Goal: Task Accomplishment & Management: Manage account settings

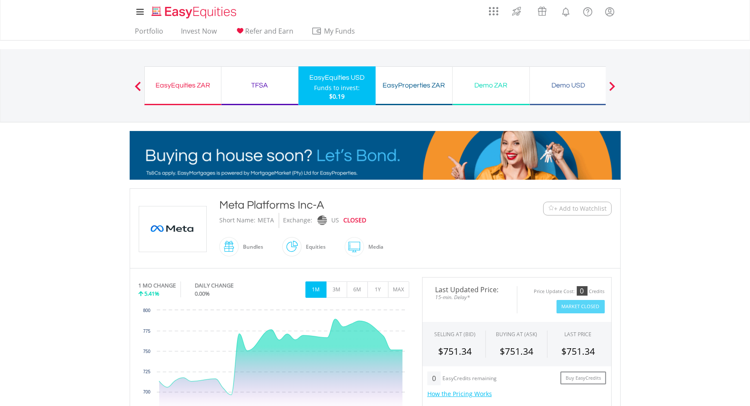
click at [576, 207] on span "+ Add to Watchlist" at bounding box center [580, 208] width 53 height 9
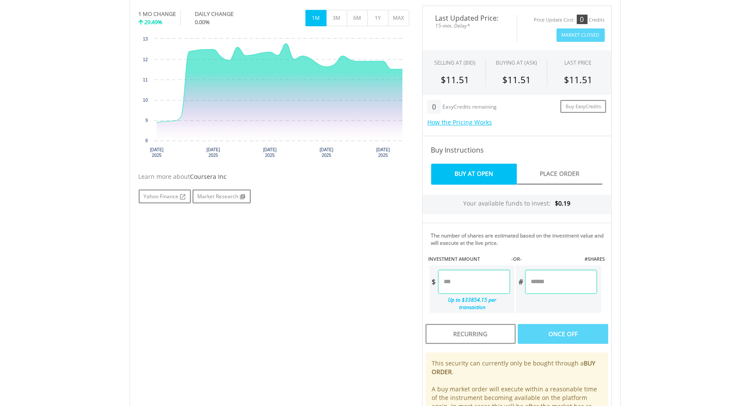
scroll to position [308, 0]
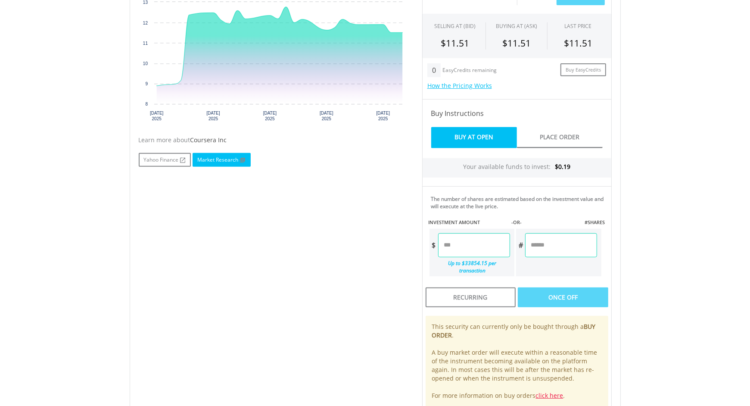
click at [206, 161] on link "Market Research" at bounding box center [221, 160] width 58 height 14
click at [169, 161] on link "Yahoo Finance" at bounding box center [165, 160] width 52 height 14
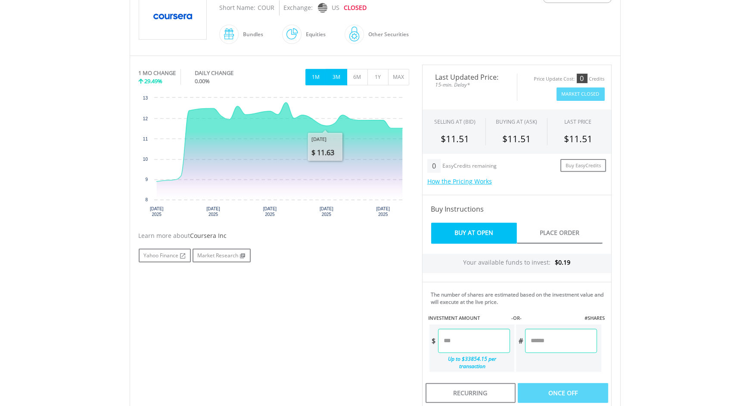
click at [342, 70] on button "3M" at bounding box center [336, 77] width 21 height 16
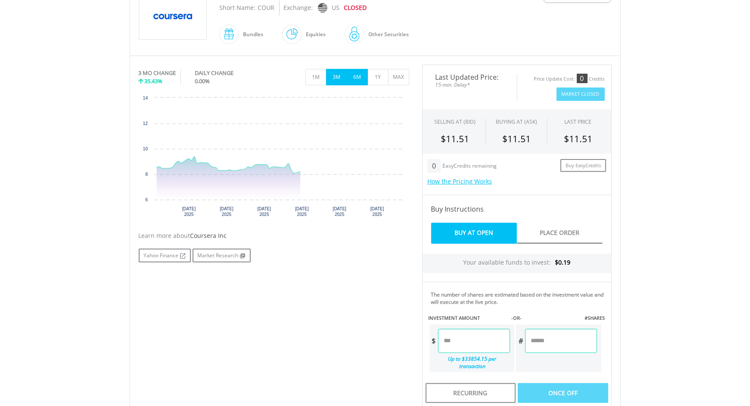
click at [355, 77] on button "6M" at bounding box center [357, 77] width 21 height 16
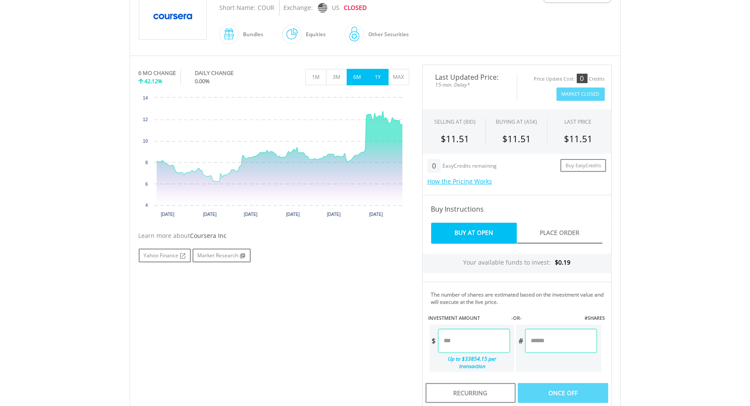
click at [374, 76] on button "1Y" at bounding box center [377, 77] width 21 height 16
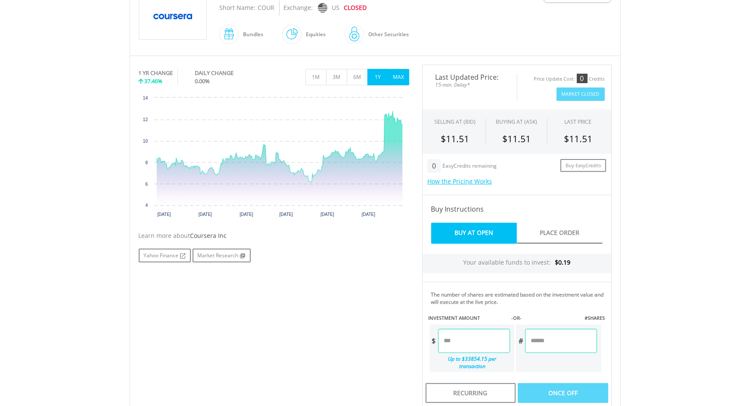
click at [394, 80] on button "MAX" at bounding box center [398, 77] width 21 height 16
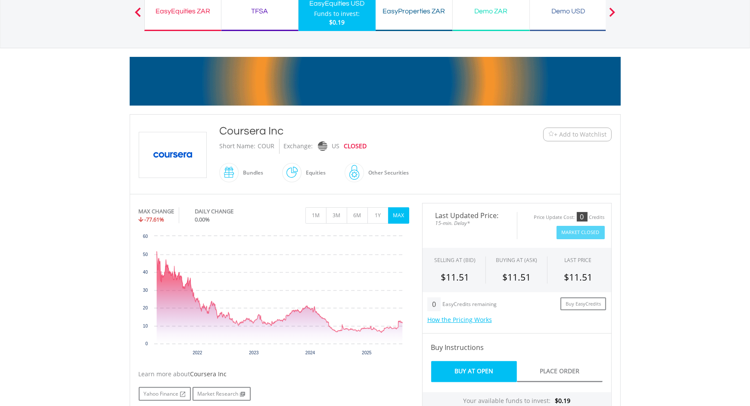
scroll to position [0, 0]
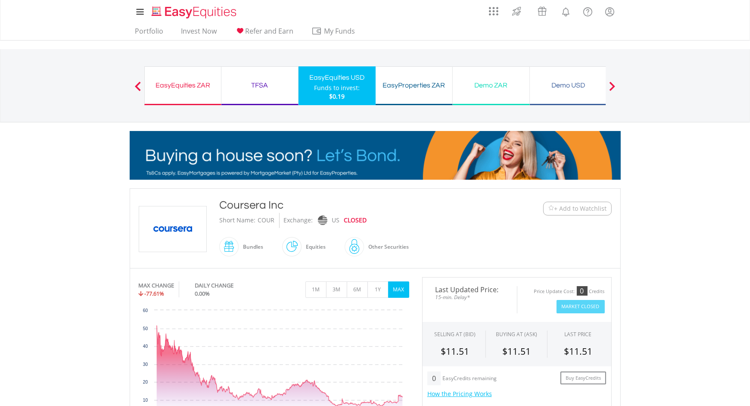
click at [569, 208] on span "+ Add to Watchlist" at bounding box center [580, 208] width 53 height 9
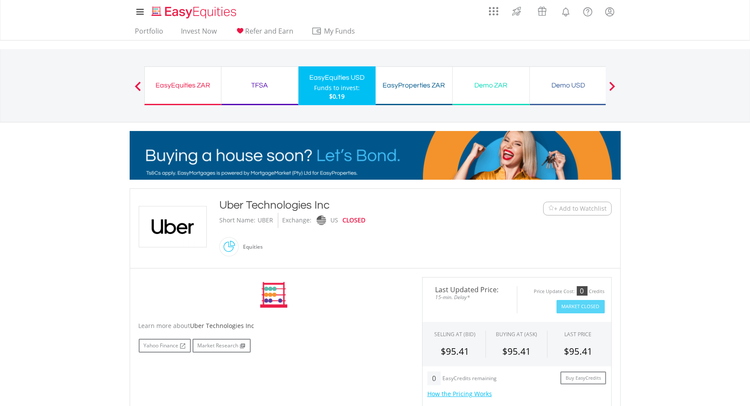
click at [568, 208] on span "+ Add to Watchlist" at bounding box center [580, 208] width 53 height 9
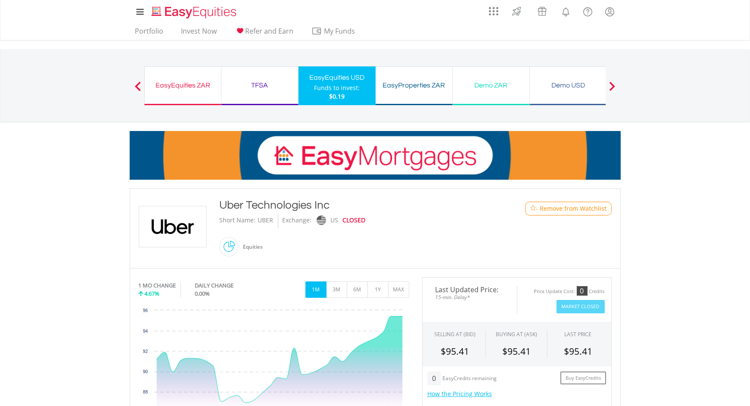
scroll to position [80, 0]
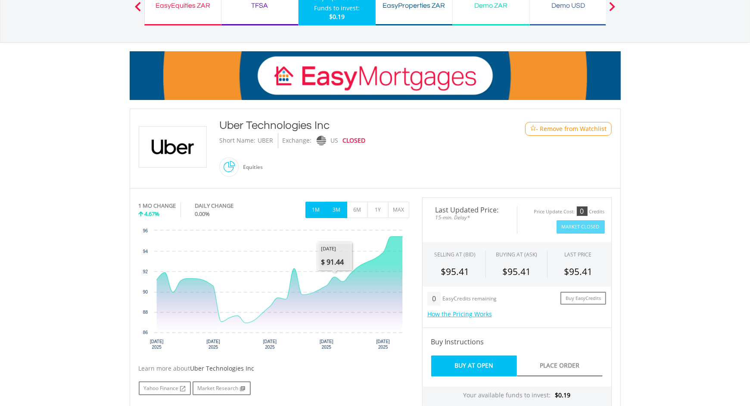
click at [336, 210] on button "3M" at bounding box center [336, 210] width 21 height 16
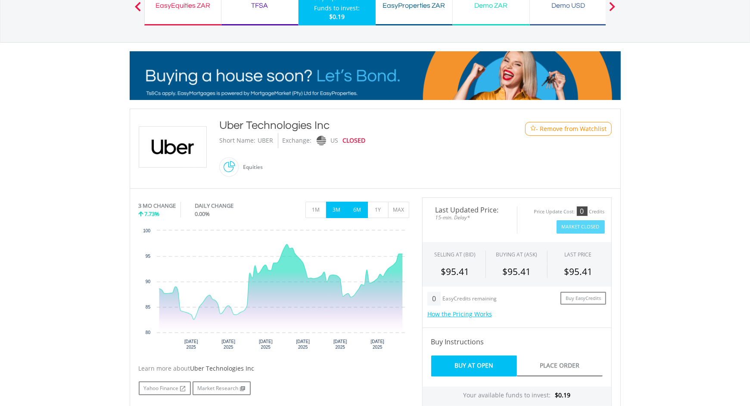
click at [352, 213] on button "6M" at bounding box center [357, 210] width 21 height 16
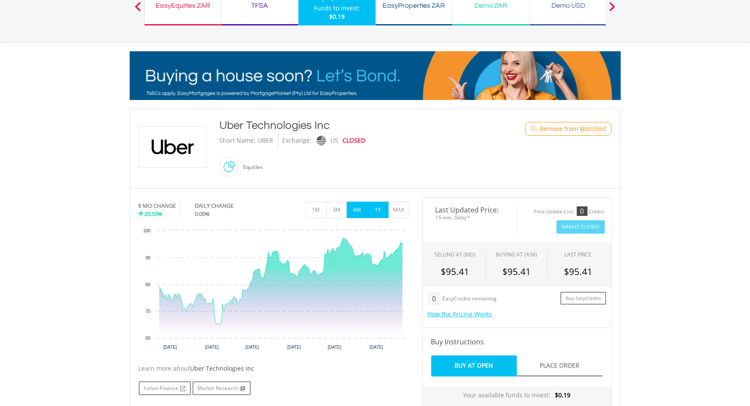
click at [377, 213] on button "1Y" at bounding box center [377, 210] width 21 height 16
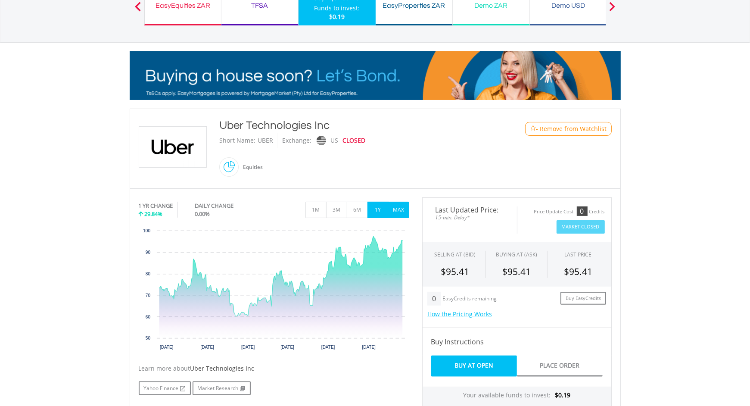
click at [403, 212] on button "MAX" at bounding box center [398, 210] width 21 height 16
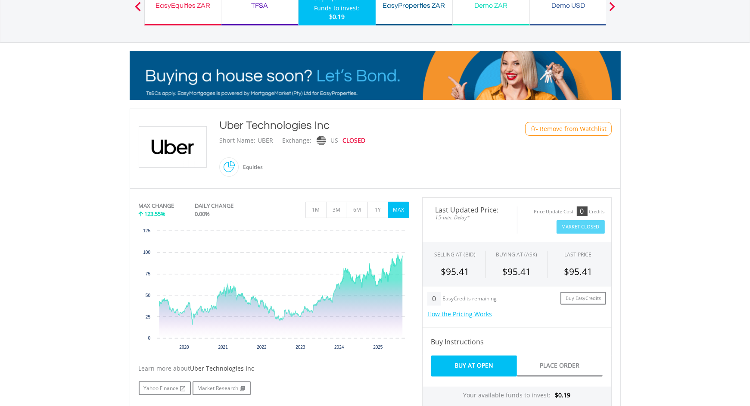
scroll to position [0, 0]
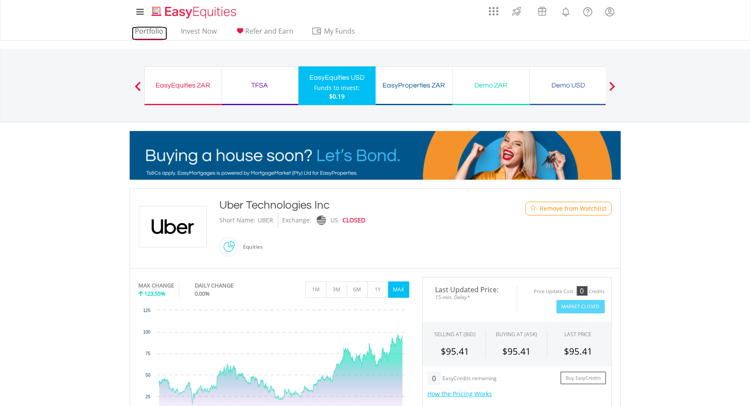
click at [151, 36] on link "Portfolio" at bounding box center [149, 33] width 35 height 13
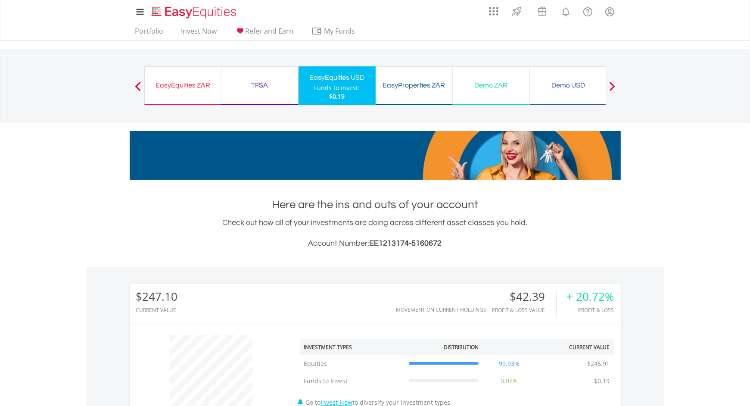
scroll to position [82, 164]
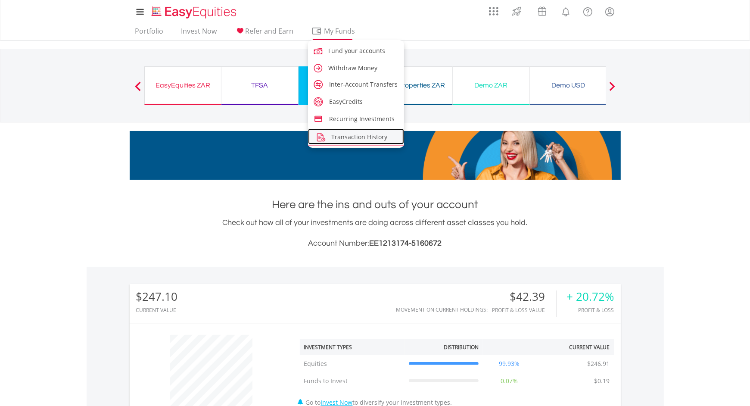
click at [351, 136] on span "Transaction History" at bounding box center [359, 137] width 56 height 8
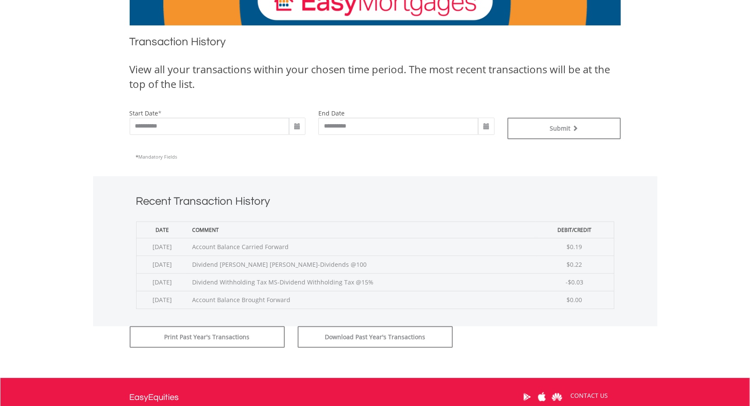
scroll to position [167, 0]
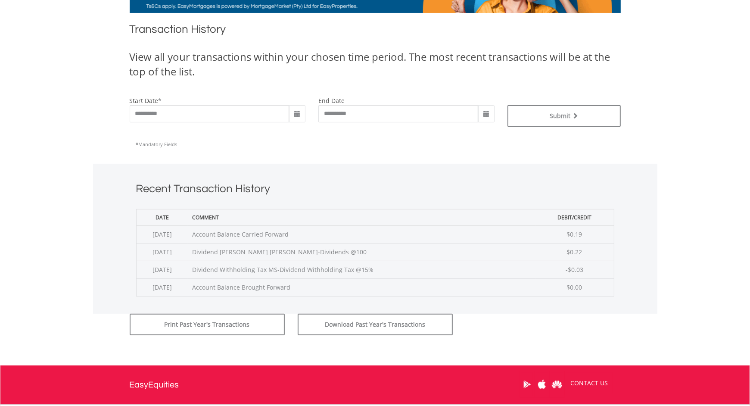
click at [295, 113] on span at bounding box center [297, 114] width 7 height 7
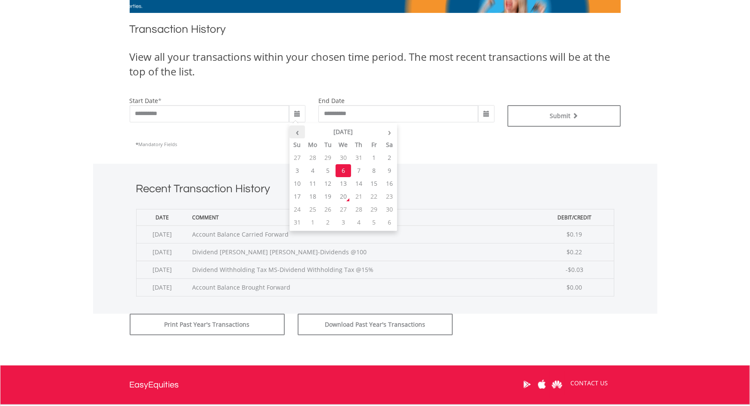
click at [299, 134] on th "‹" at bounding box center [297, 131] width 16 height 13
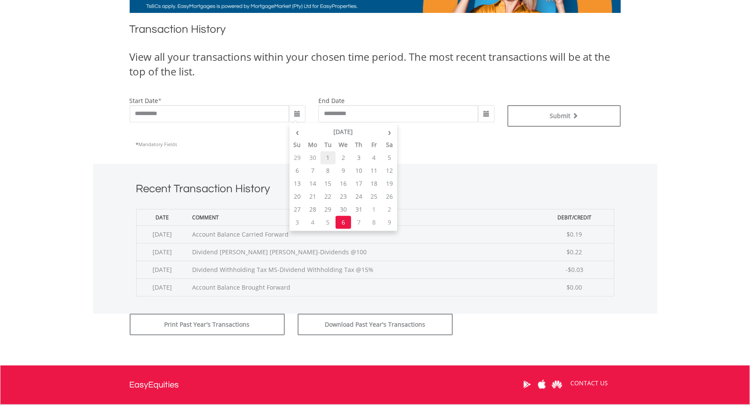
click at [329, 156] on td "1" at bounding box center [328, 157] width 16 height 13
type input "**********"
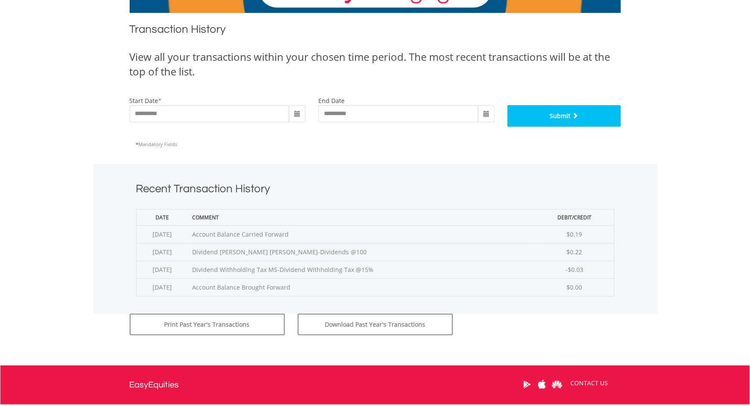
click at [544, 115] on button "Submit" at bounding box center [563, 116] width 113 height 22
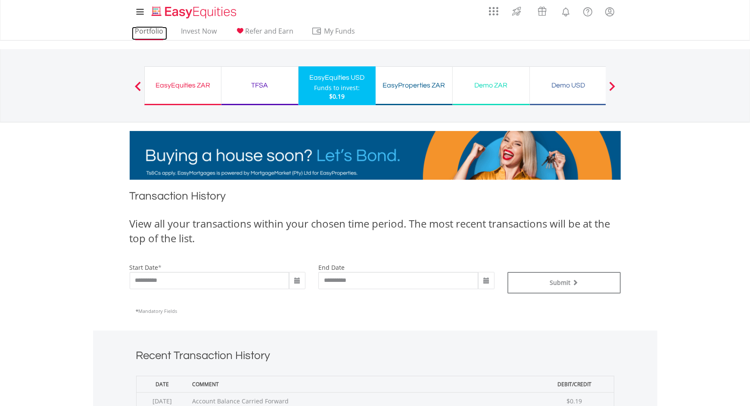
click at [159, 32] on link "Portfolio" at bounding box center [149, 33] width 35 height 13
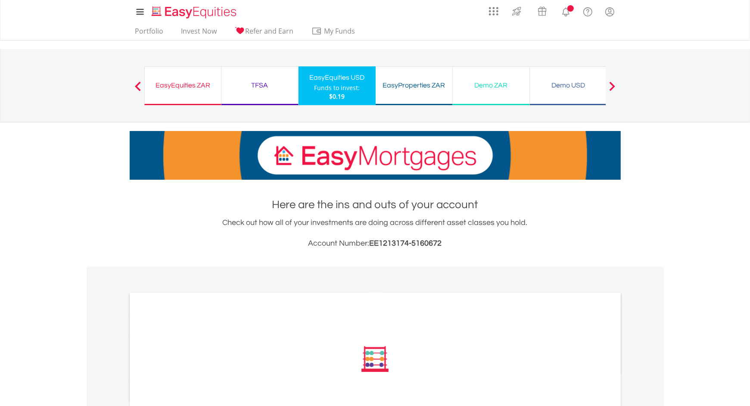
scroll to position [205, 0]
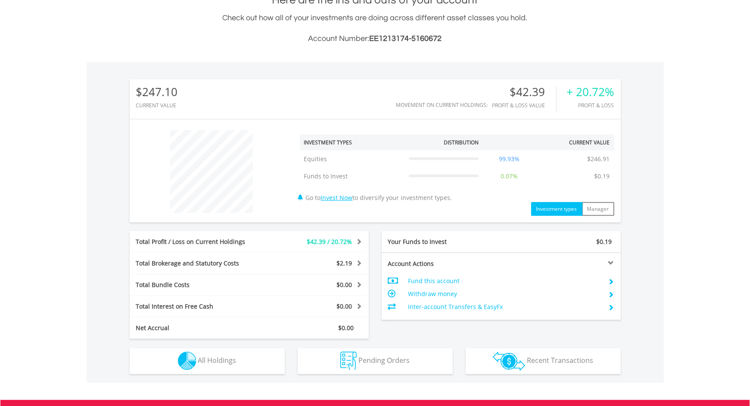
click at [253, 244] on div "Total Profit / Loss on Current Holdings" at bounding box center [200, 241] width 140 height 9
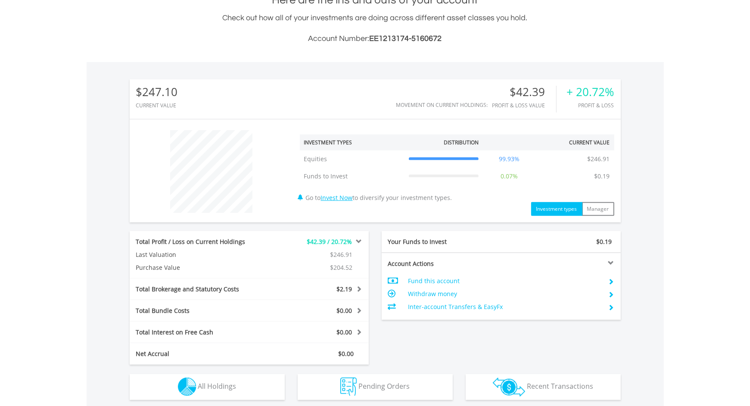
scroll to position [82, 164]
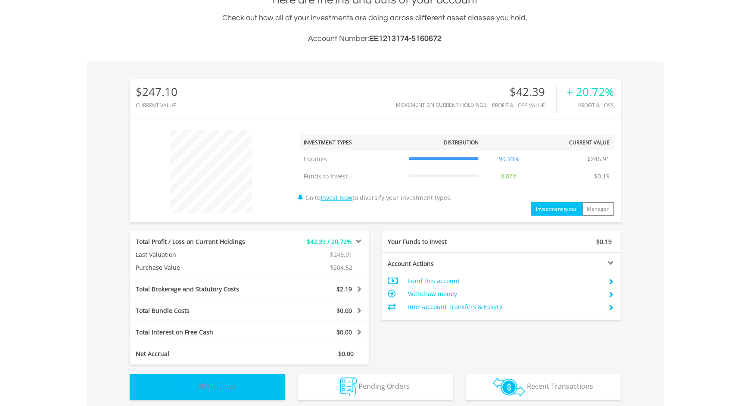
click at [232, 385] on span "All Holdings" at bounding box center [217, 385] width 38 height 9
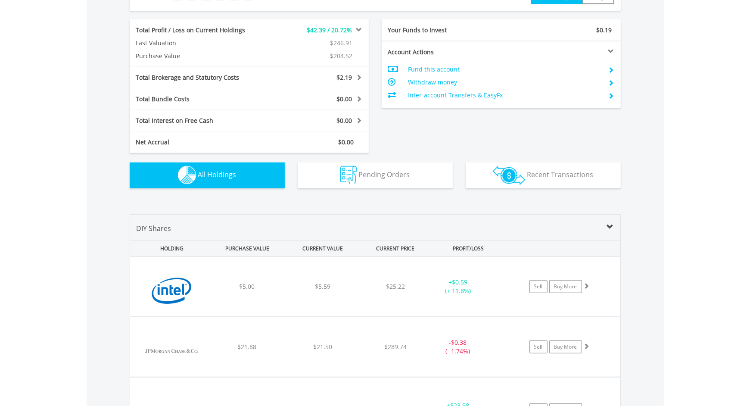
scroll to position [629, 0]
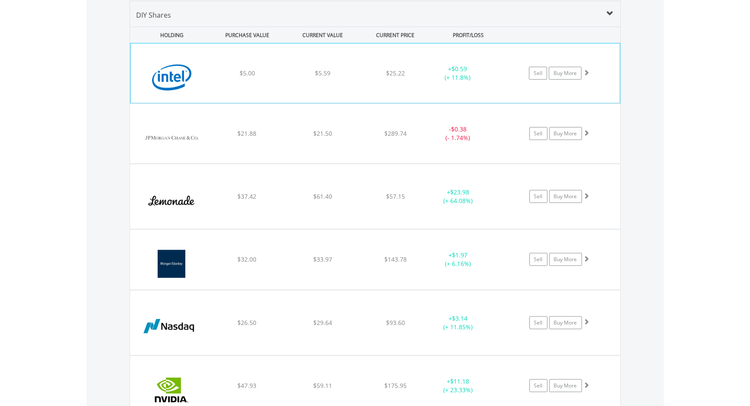
click at [585, 72] on span at bounding box center [586, 72] width 6 height 6
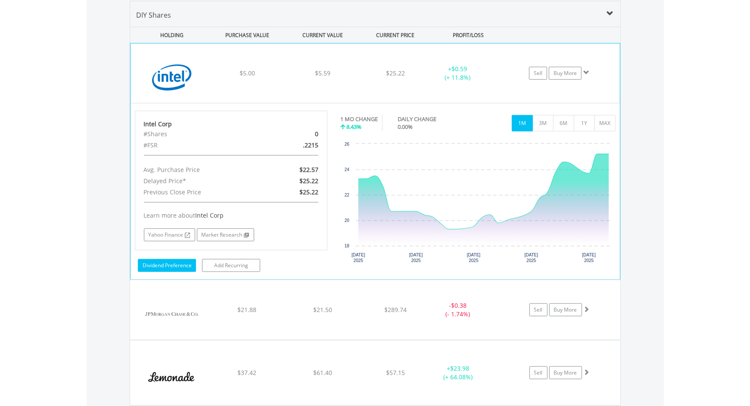
click at [182, 262] on link "Dividend Preference" at bounding box center [167, 265] width 58 height 13
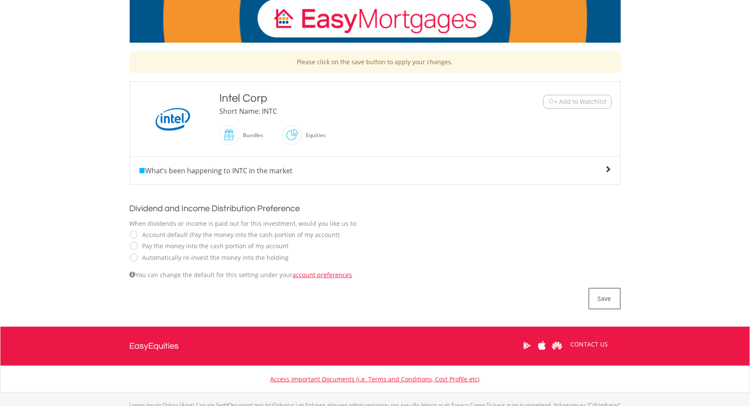
scroll to position [146, 0]
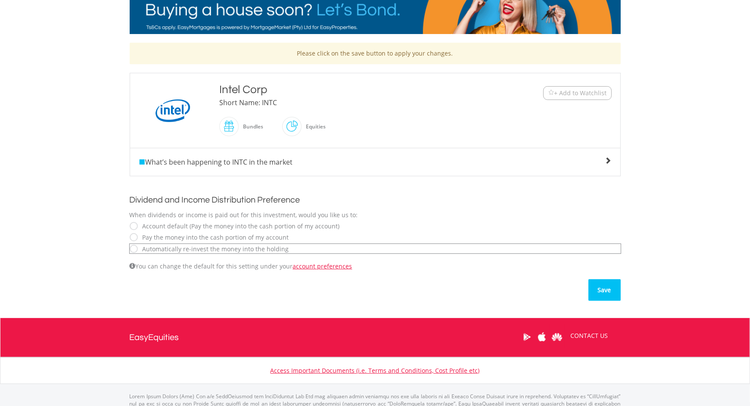
click at [615, 288] on button "Save" at bounding box center [604, 290] width 32 height 22
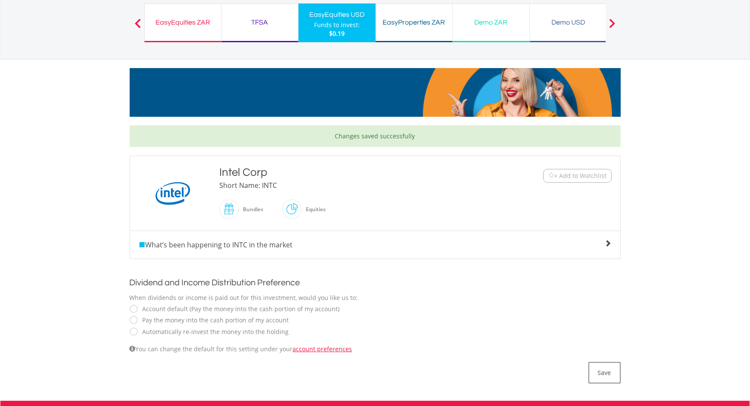
scroll to position [59, 0]
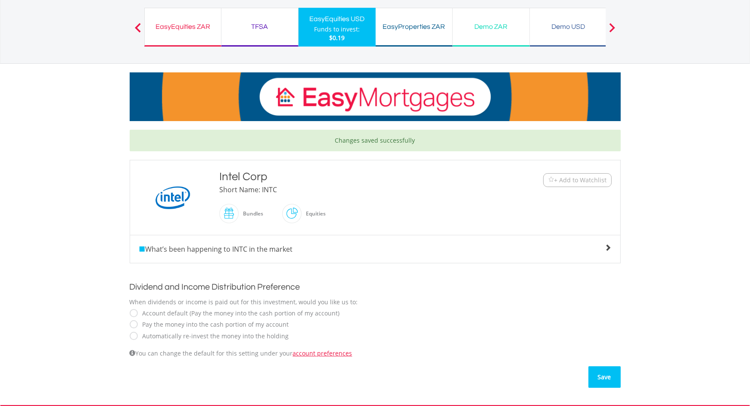
click at [605, 372] on button "Save" at bounding box center [604, 377] width 32 height 22
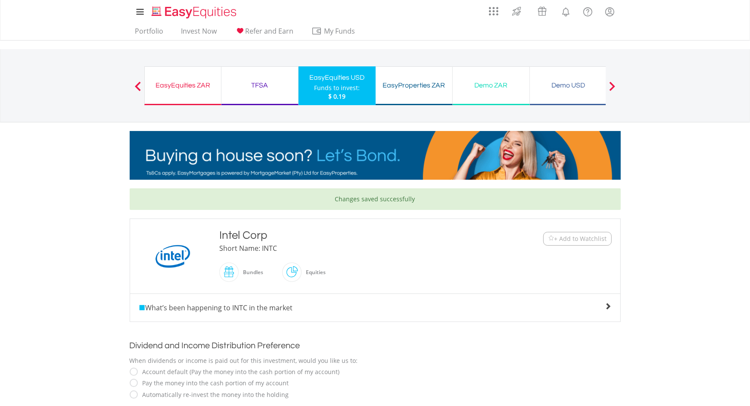
click at [336, 72] on div "EasyEquities USD" at bounding box center [337, 77] width 67 height 12
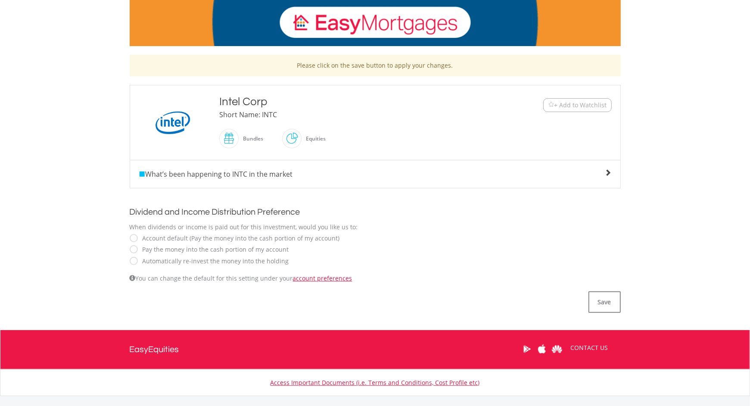
scroll to position [131, 0]
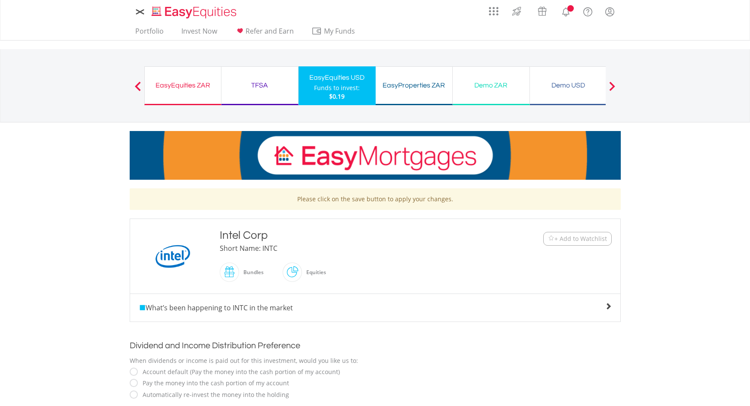
scroll to position [59, 0]
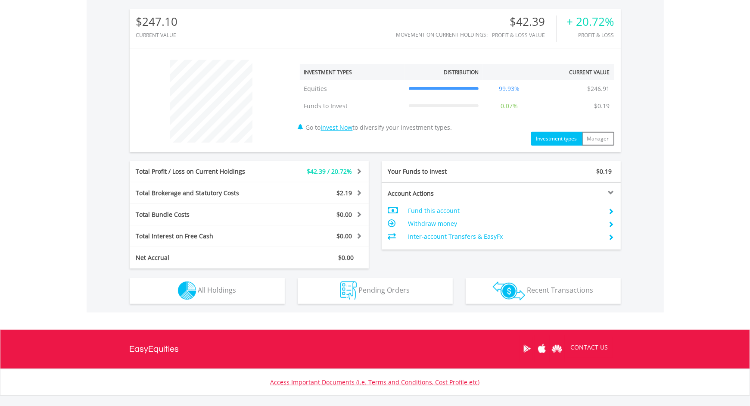
scroll to position [276, 0]
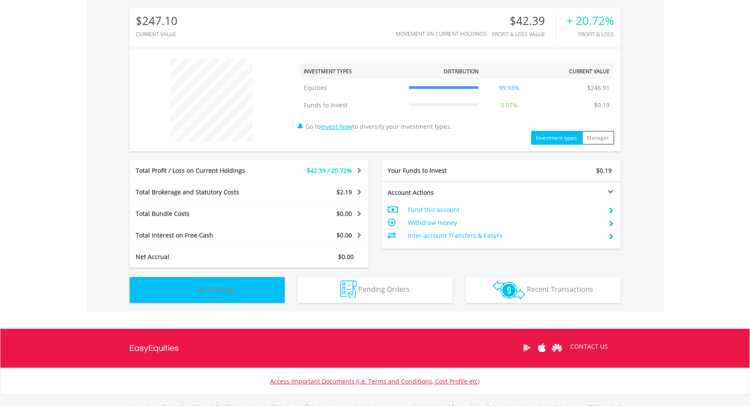
click at [239, 294] on button "Holdings All Holdings" at bounding box center [207, 290] width 155 height 26
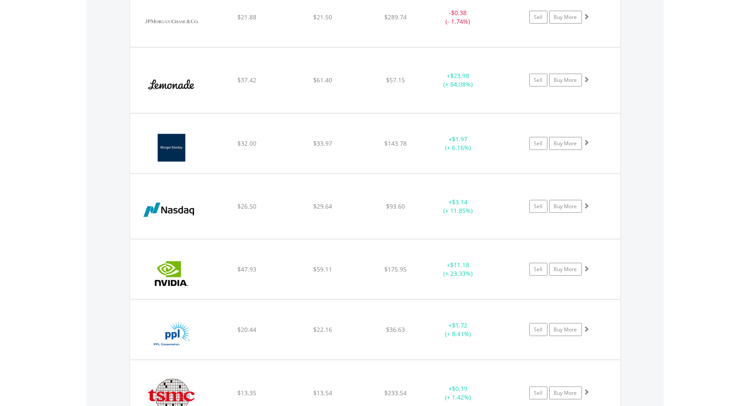
scroll to position [529, 0]
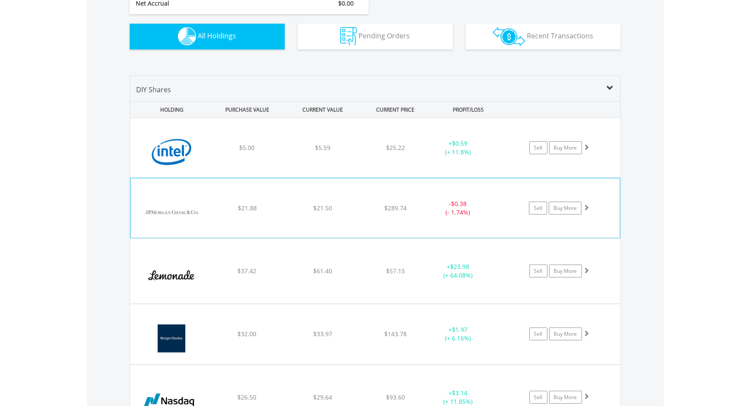
click at [587, 208] on span at bounding box center [586, 207] width 6 height 6
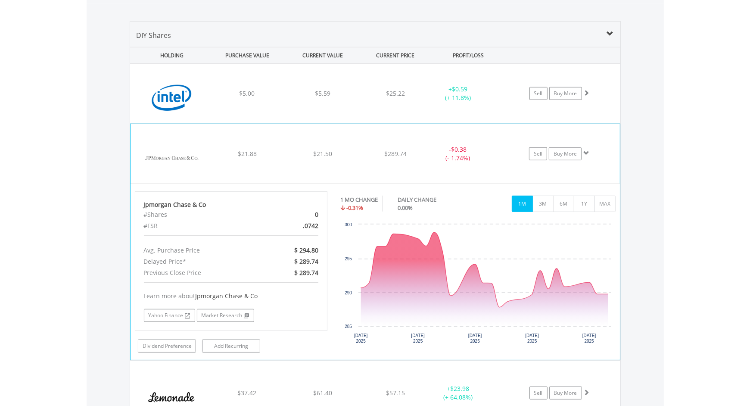
scroll to position [586, 0]
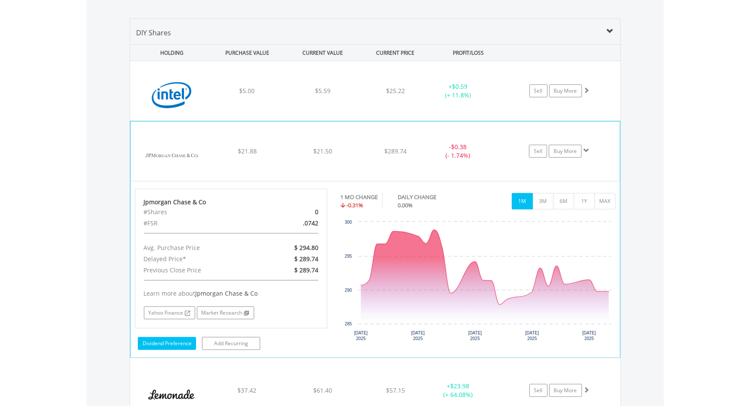
click at [172, 337] on link "Dividend Preference" at bounding box center [167, 343] width 58 height 13
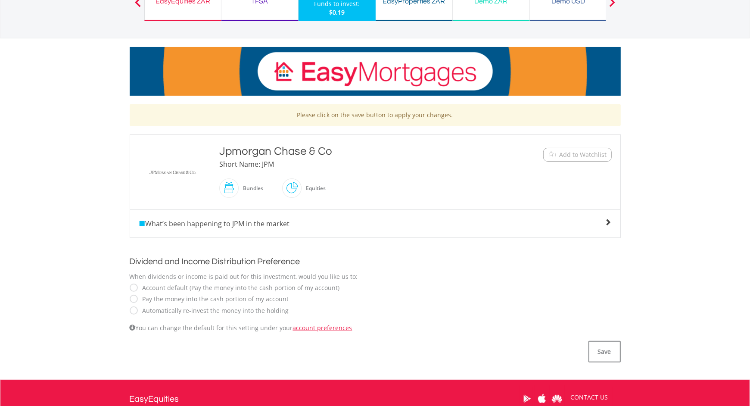
scroll to position [84, 0]
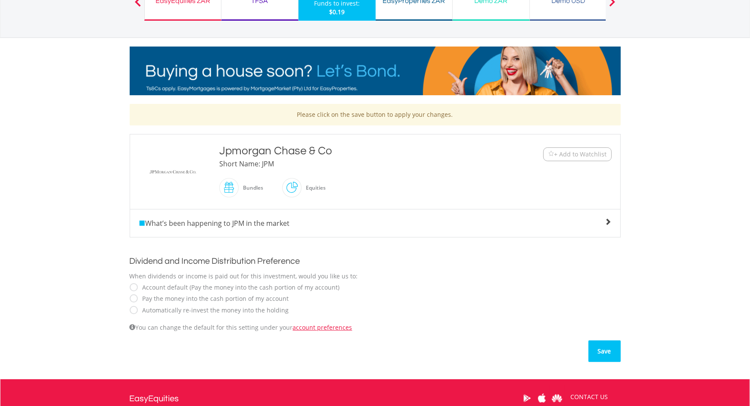
click at [613, 351] on button "Save" at bounding box center [604, 351] width 32 height 22
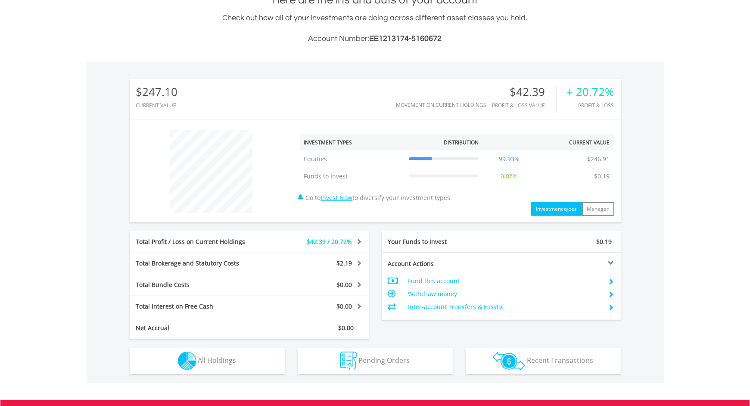
scroll to position [82, 164]
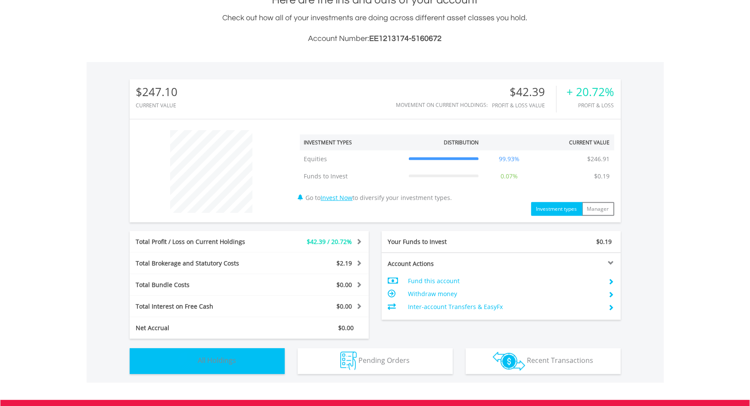
click at [236, 358] on span "All Holdings" at bounding box center [217, 359] width 38 height 9
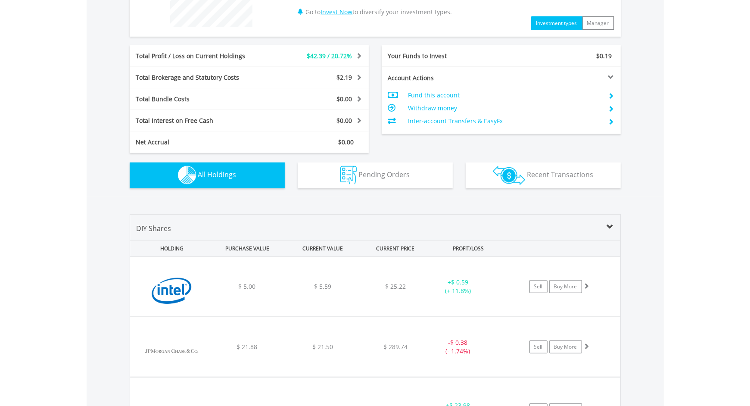
scroll to position [603, 0]
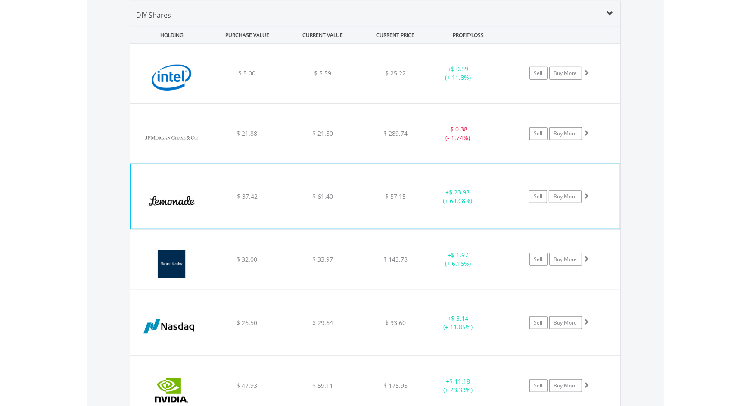
click at [586, 194] on span at bounding box center [586, 195] width 6 height 6
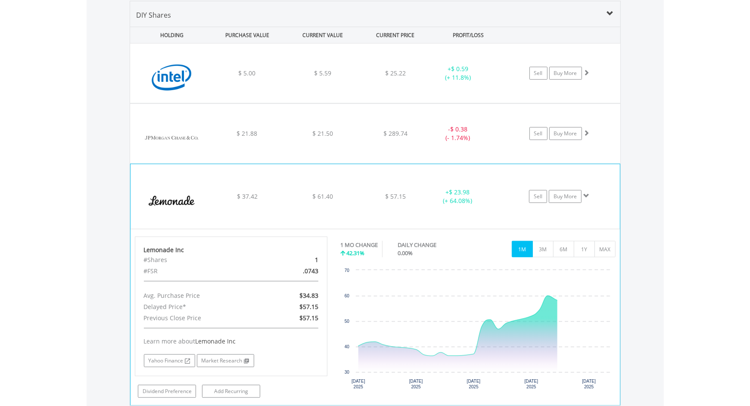
scroll to position [650, 0]
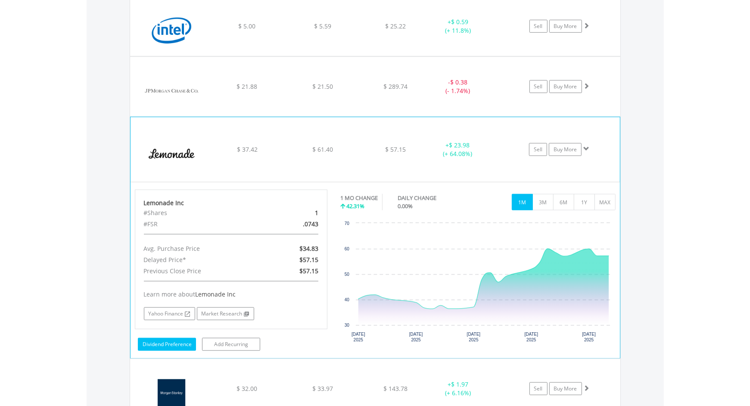
click at [181, 339] on link "Dividend Preference" at bounding box center [167, 344] width 58 height 13
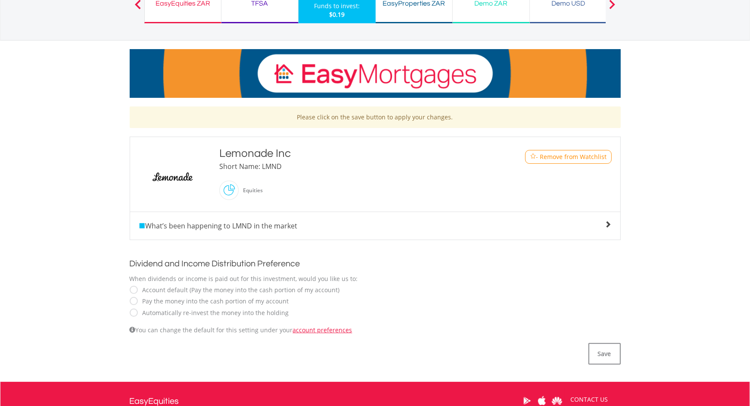
scroll to position [88, 0]
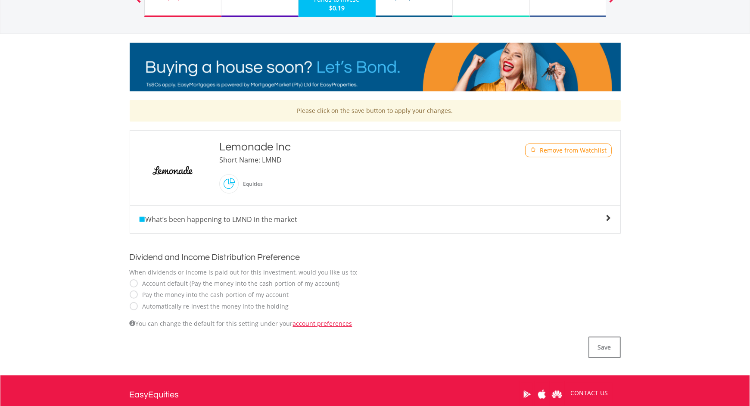
click at [138, 303] on label "Automatically re-invest the money into the holding" at bounding box center [213, 306] width 151 height 9
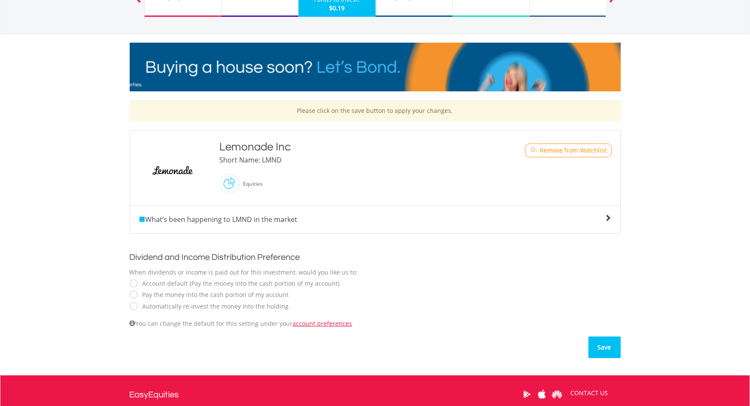
click at [607, 349] on button "Save" at bounding box center [604, 347] width 32 height 22
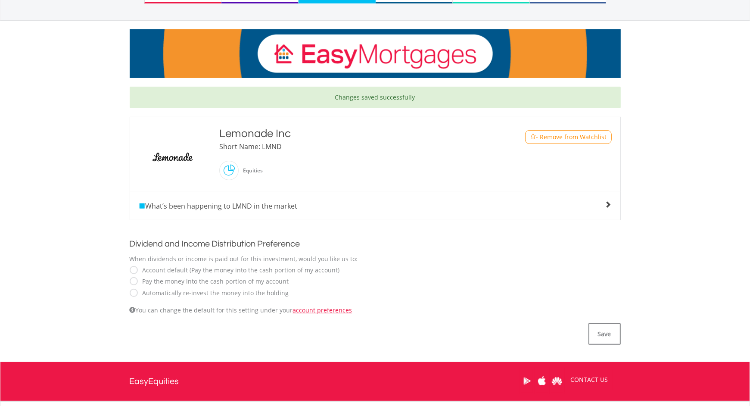
scroll to position [81, 0]
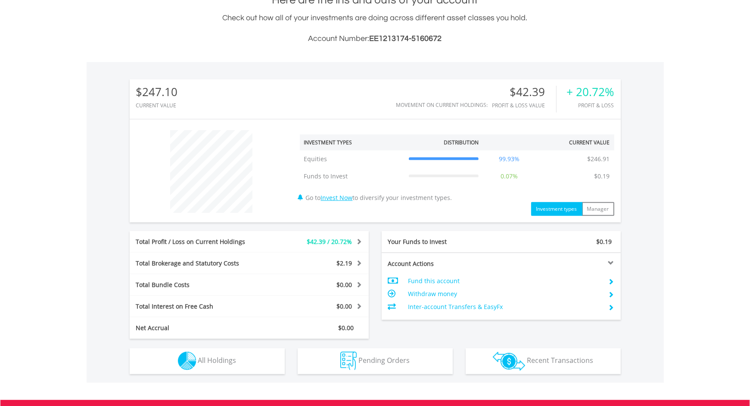
scroll to position [321, 0]
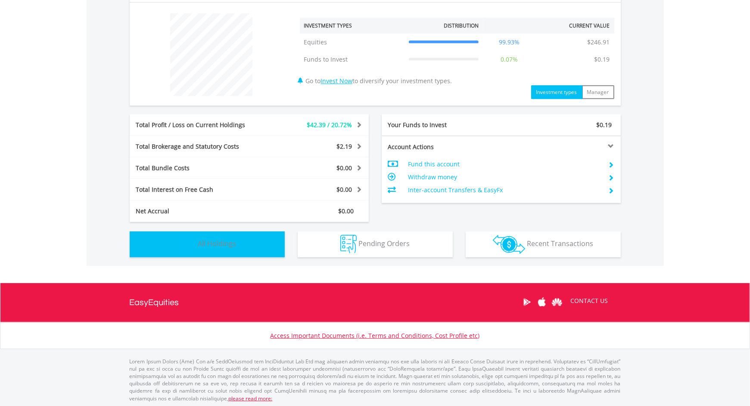
click at [233, 244] on span "All Holdings" at bounding box center [217, 243] width 38 height 9
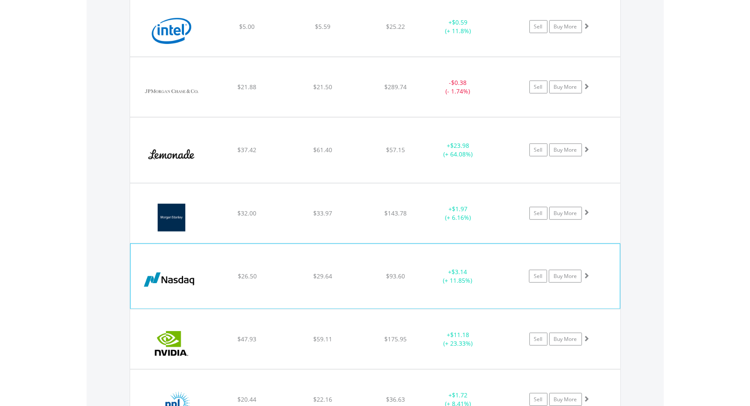
scroll to position [649, 0]
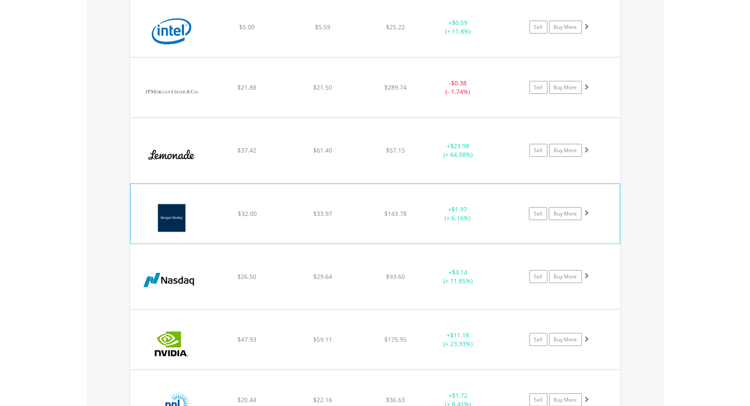
click at [587, 209] on span at bounding box center [586, 212] width 6 height 6
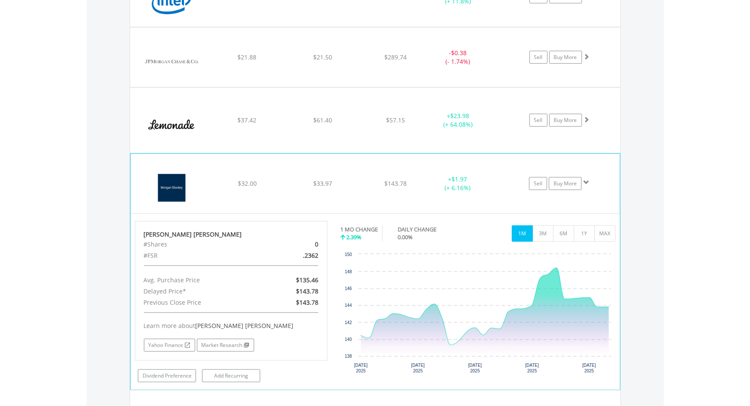
scroll to position [680, 0]
click at [169, 371] on link "Dividend Preference" at bounding box center [167, 374] width 58 height 13
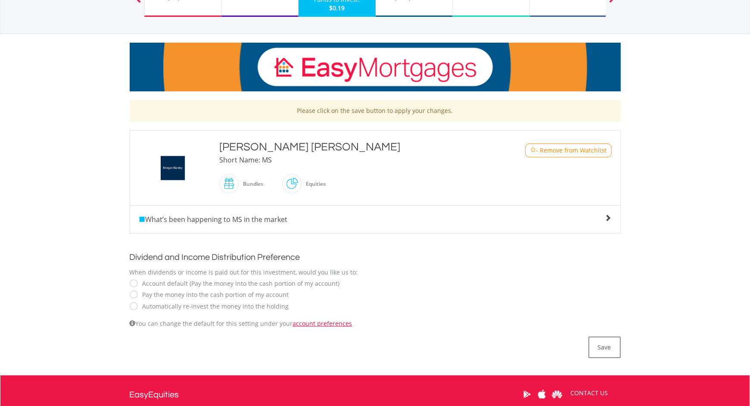
scroll to position [169, 0]
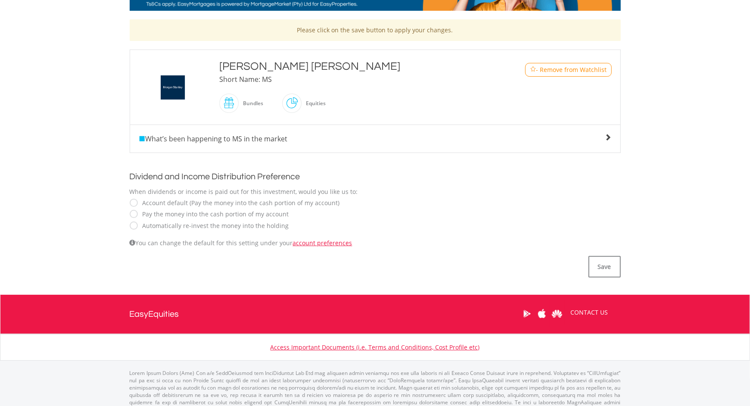
click at [138, 225] on label "Automatically re-invest the money into the holding" at bounding box center [213, 225] width 151 height 9
click at [612, 260] on button "Save" at bounding box center [604, 267] width 32 height 22
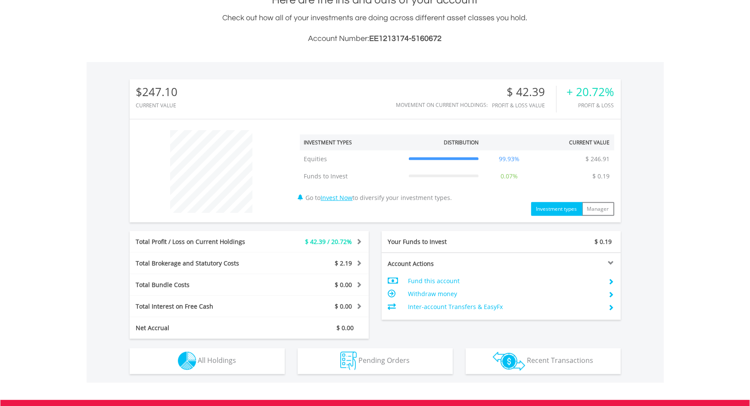
scroll to position [321, 0]
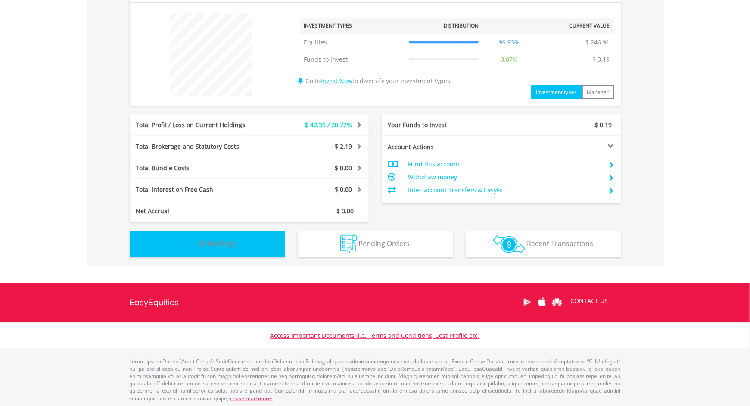
click at [236, 246] on button "Holdings All Holdings" at bounding box center [207, 244] width 155 height 26
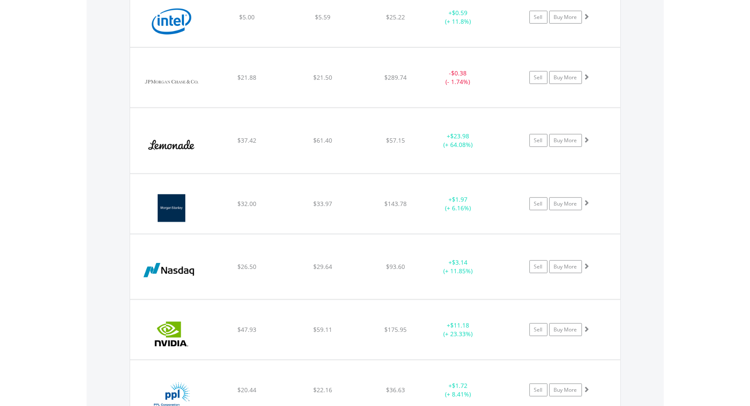
scroll to position [665, 0]
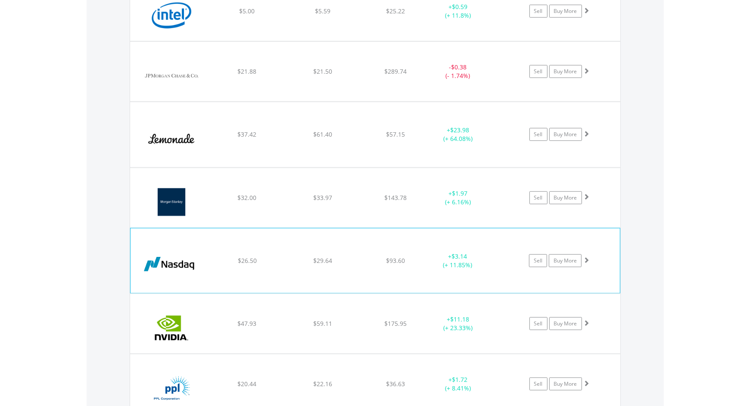
click at [586, 257] on span at bounding box center [586, 260] width 6 height 6
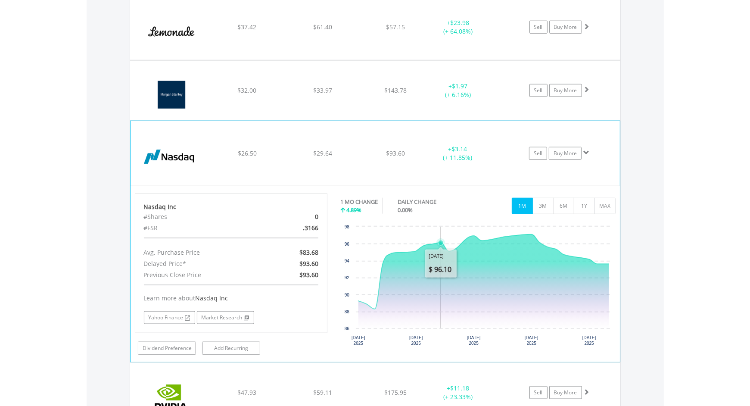
scroll to position [794, 0]
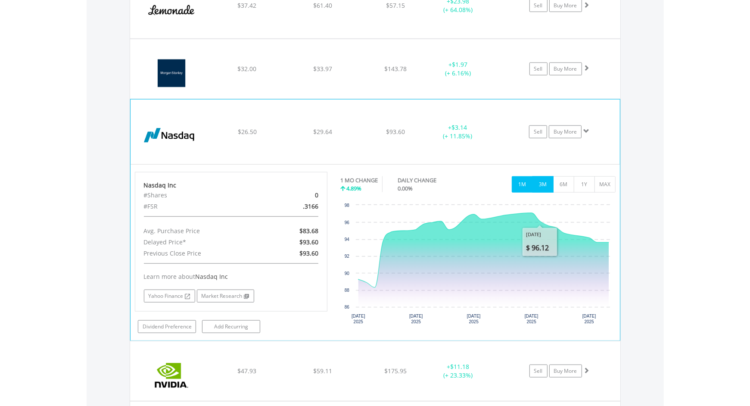
click at [544, 182] on button "3M" at bounding box center [542, 184] width 21 height 16
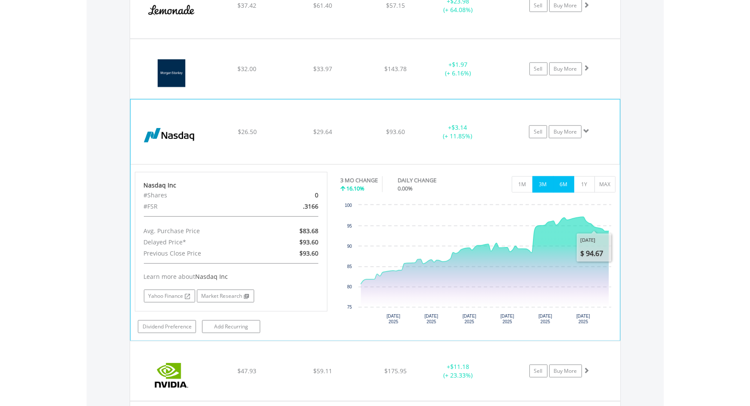
click at [564, 183] on button "6M" at bounding box center [563, 184] width 21 height 16
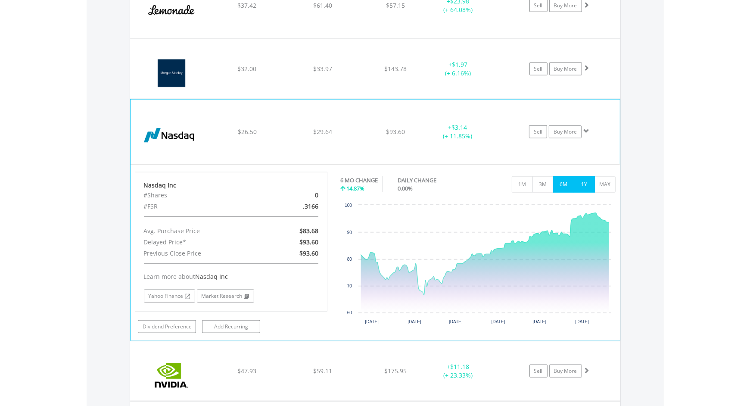
click at [589, 183] on button "1Y" at bounding box center [584, 184] width 21 height 16
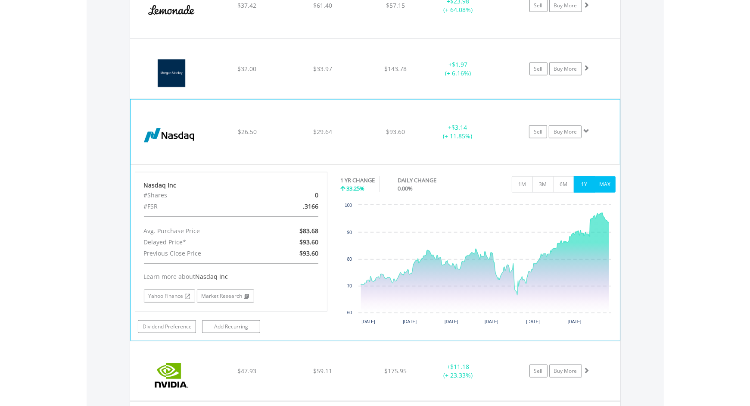
click at [602, 183] on button "MAX" at bounding box center [604, 184] width 21 height 16
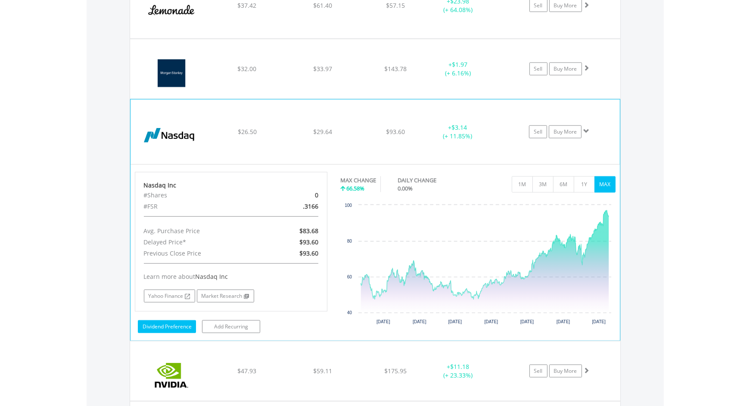
click at [180, 327] on link "Dividend Preference" at bounding box center [167, 326] width 58 height 13
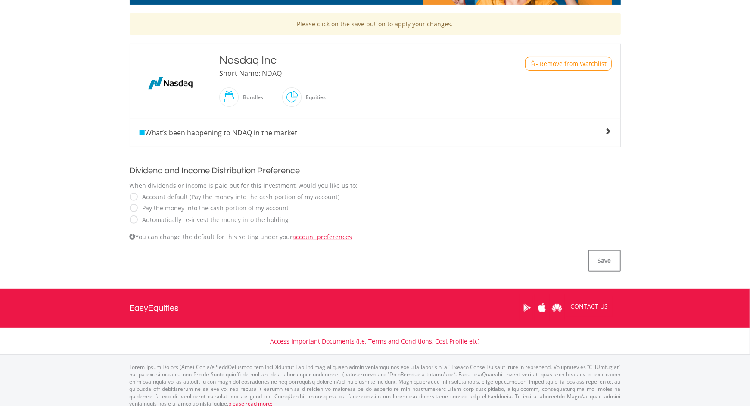
scroll to position [180, 0]
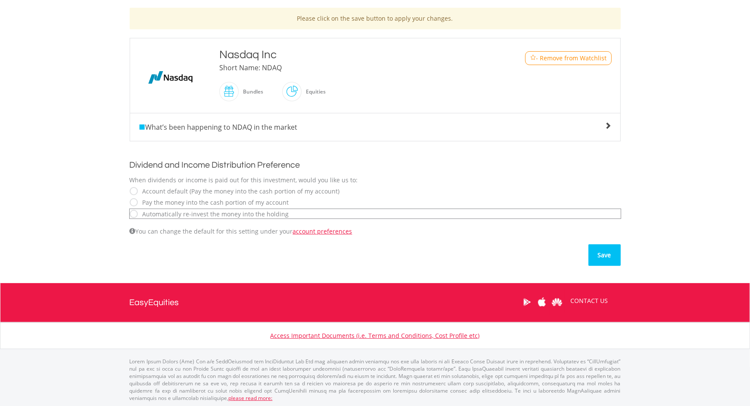
click at [599, 251] on button "Save" at bounding box center [604, 255] width 32 height 22
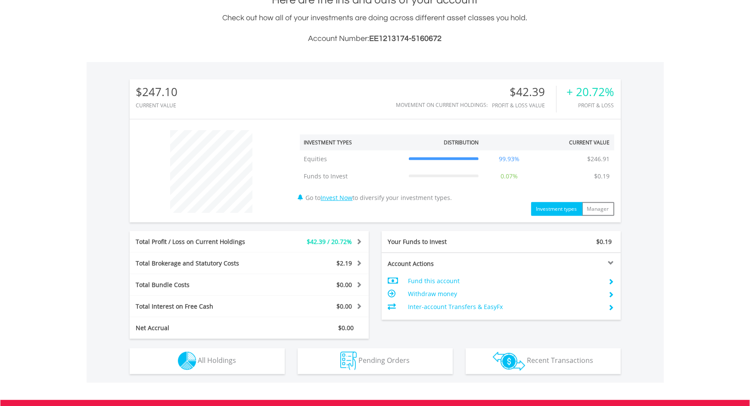
scroll to position [82, 164]
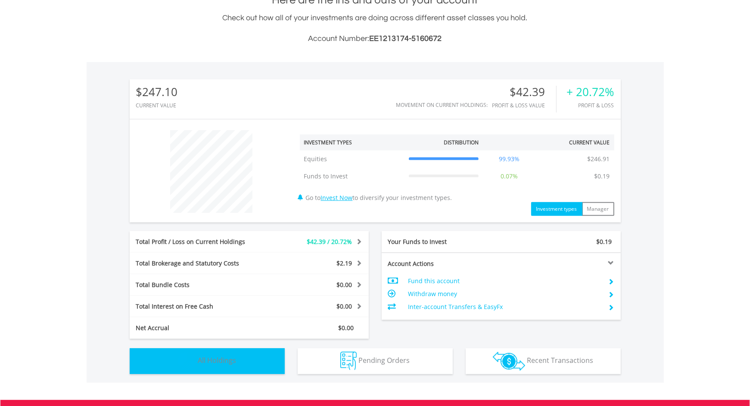
click at [237, 354] on button "Holdings All Holdings" at bounding box center [207, 361] width 155 height 26
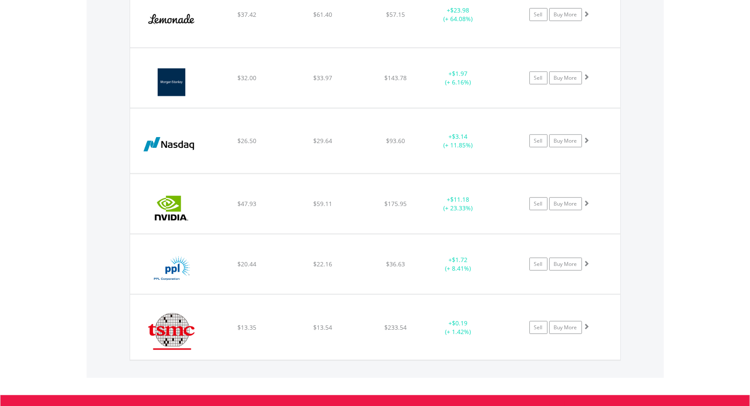
scroll to position [797, 0]
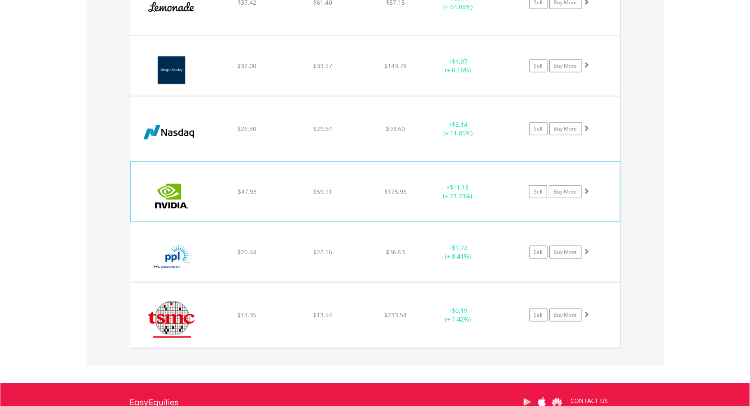
click at [587, 188] on span at bounding box center [586, 191] width 6 height 6
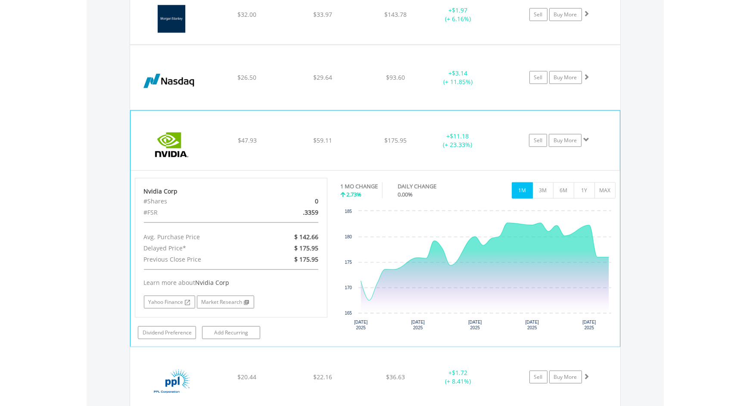
scroll to position [852, 0]
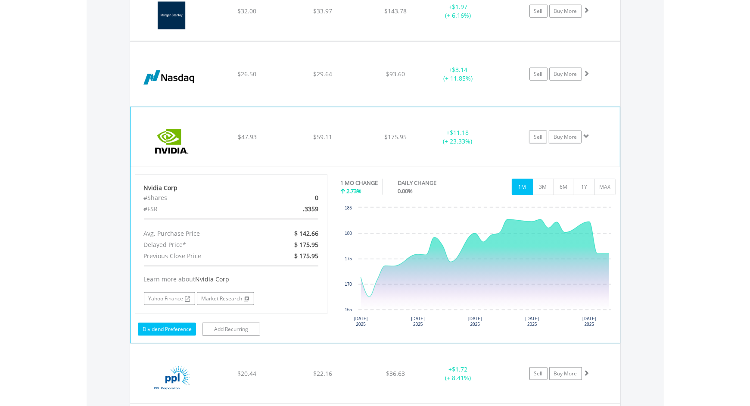
click at [169, 324] on link "Dividend Preference" at bounding box center [167, 329] width 58 height 13
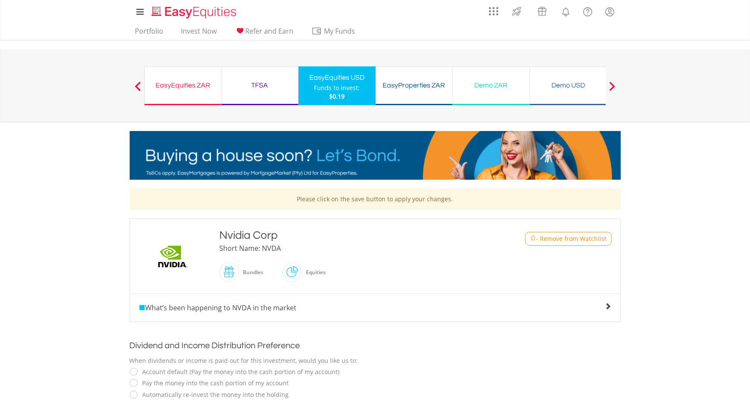
scroll to position [125, 0]
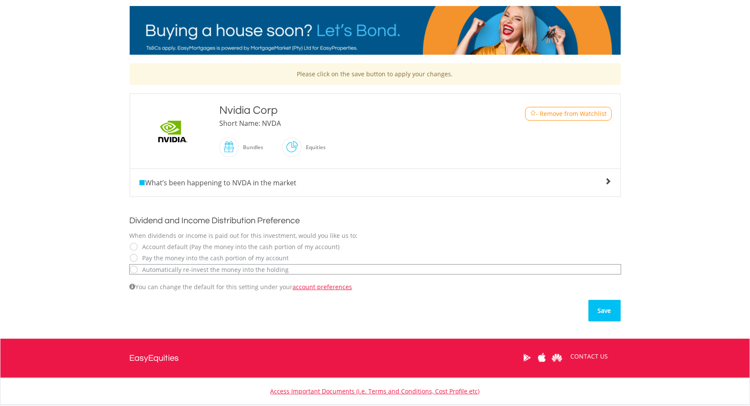
click at [605, 304] on button "Save" at bounding box center [604, 311] width 32 height 22
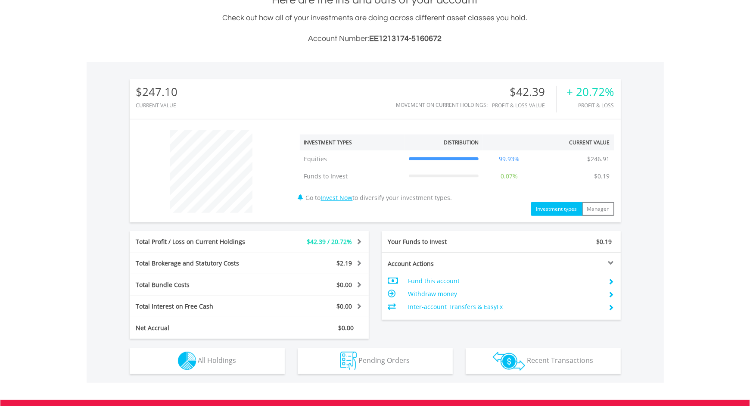
scroll to position [321, 0]
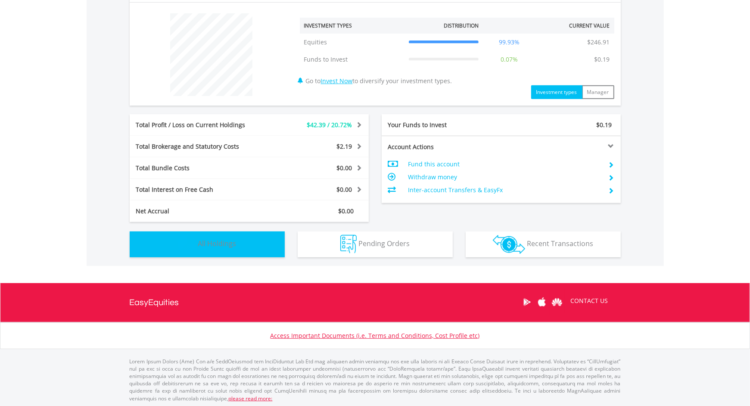
click at [237, 242] on button "Holdings All Holdings" at bounding box center [207, 244] width 155 height 26
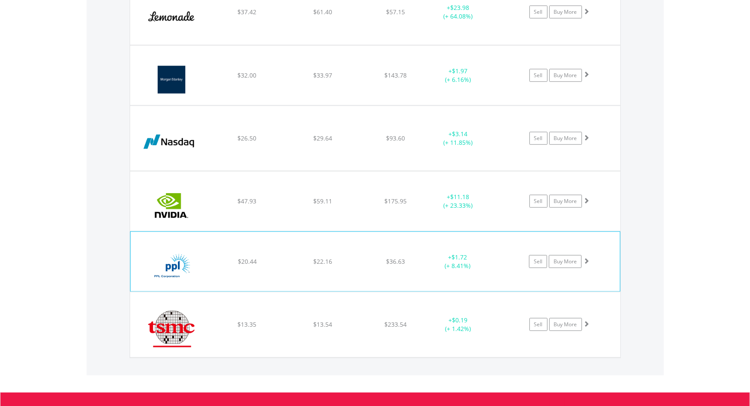
scroll to position [791, 0]
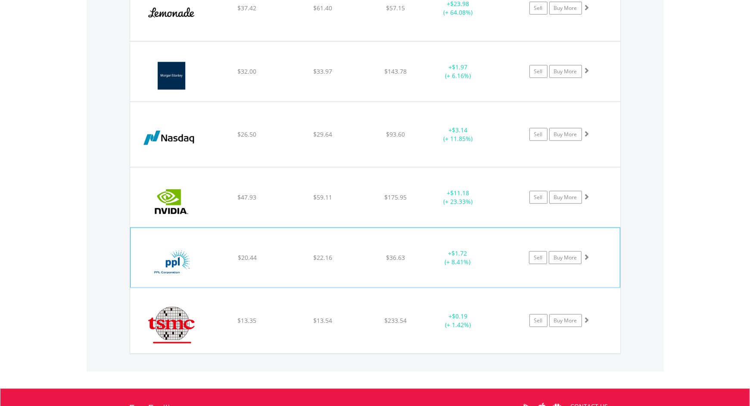
click at [585, 254] on span at bounding box center [586, 257] width 6 height 6
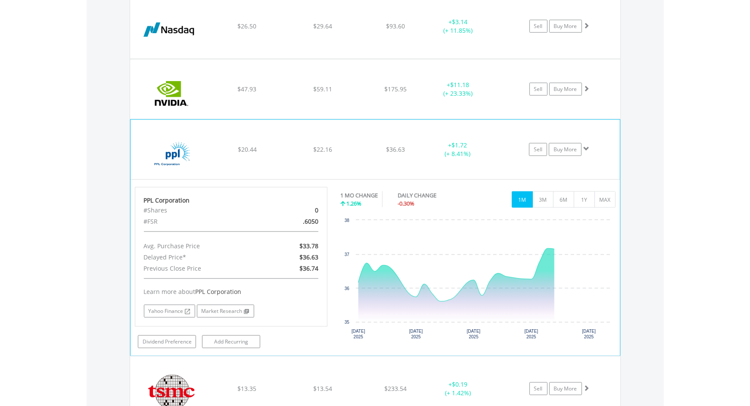
scroll to position [921, 0]
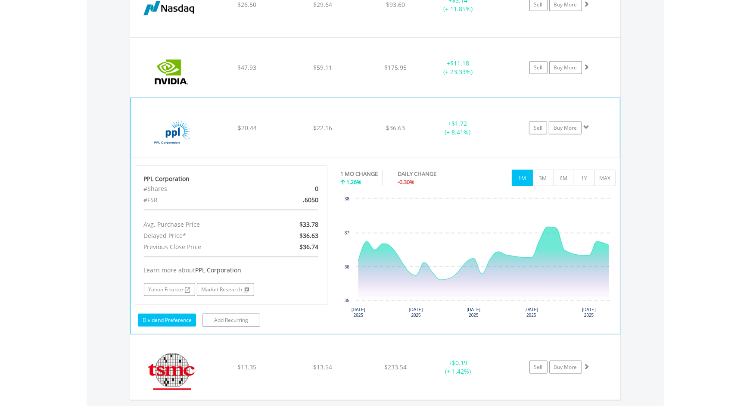
click at [172, 315] on link "Dividend Preference" at bounding box center [167, 319] width 58 height 13
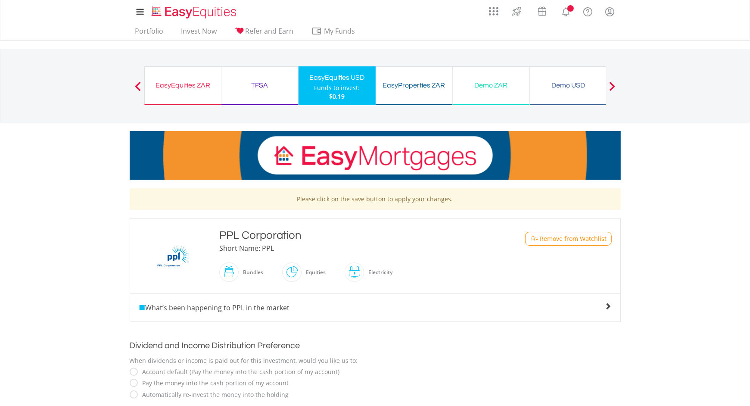
scroll to position [180, 0]
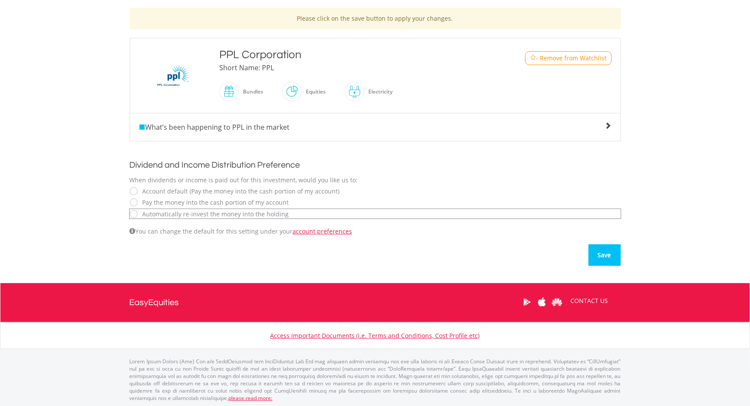
click at [609, 255] on button "Save" at bounding box center [604, 255] width 32 height 22
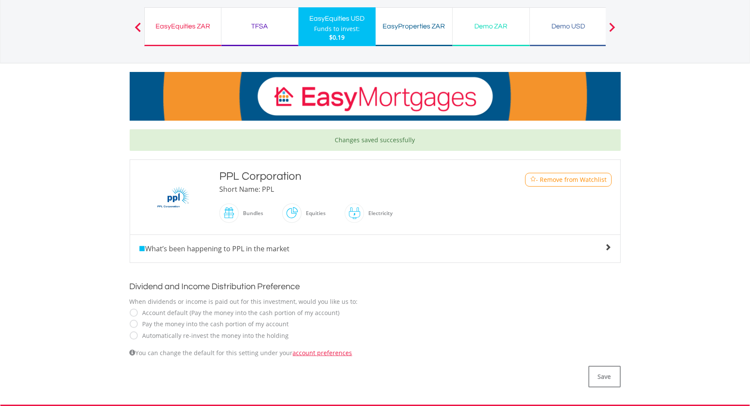
scroll to position [73, 0]
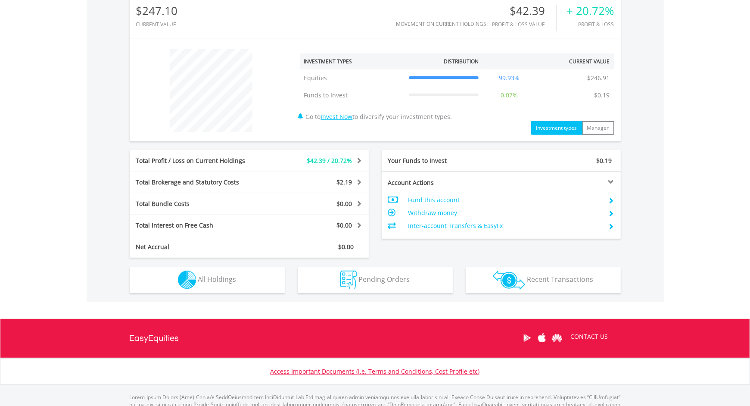
scroll to position [321, 0]
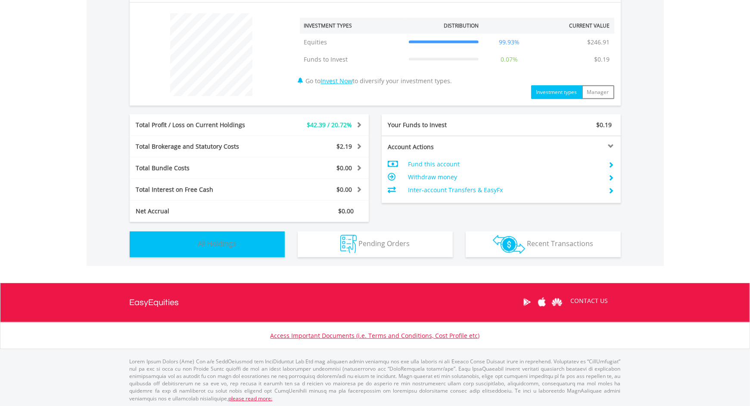
click at [229, 246] on span "All Holdings" at bounding box center [217, 243] width 38 height 9
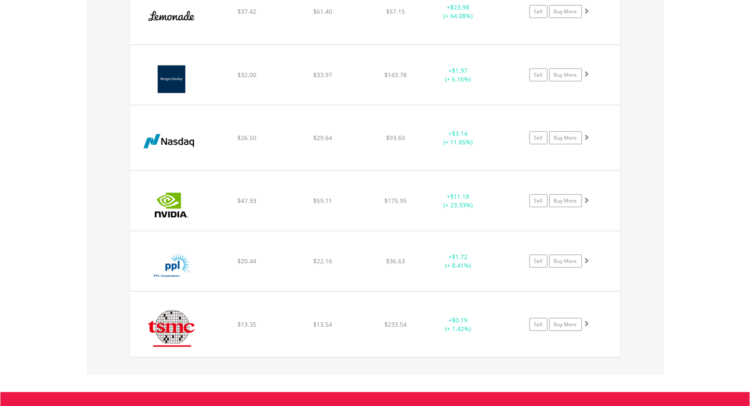
scroll to position [788, 0]
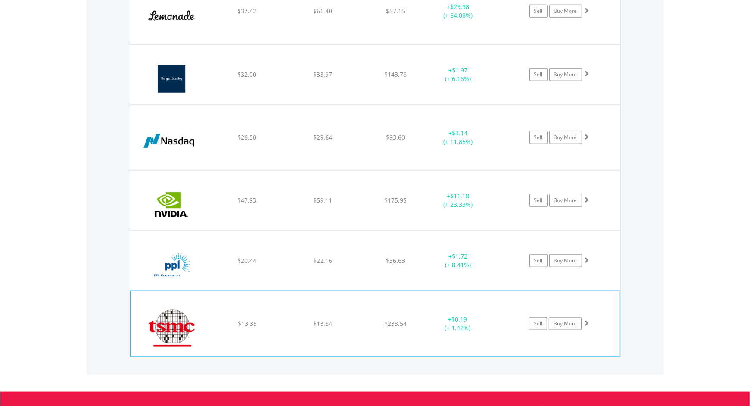
click at [587, 323] on span at bounding box center [586, 322] width 6 height 6
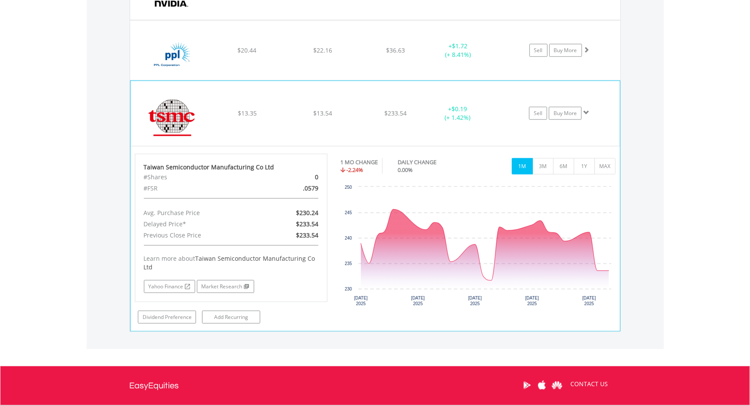
scroll to position [1017, 0]
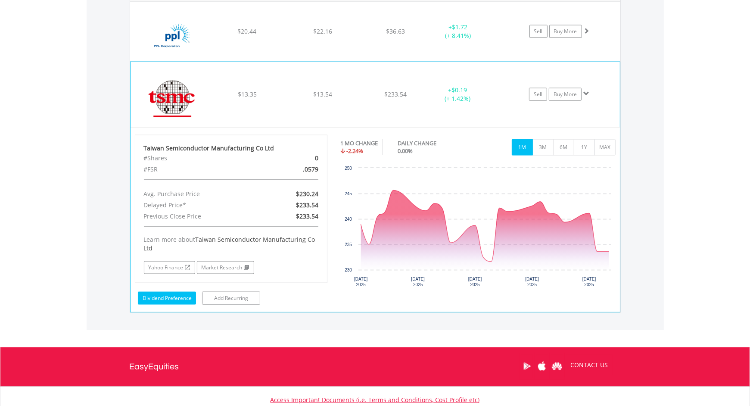
click at [161, 296] on link "Dividend Preference" at bounding box center [167, 298] width 58 height 13
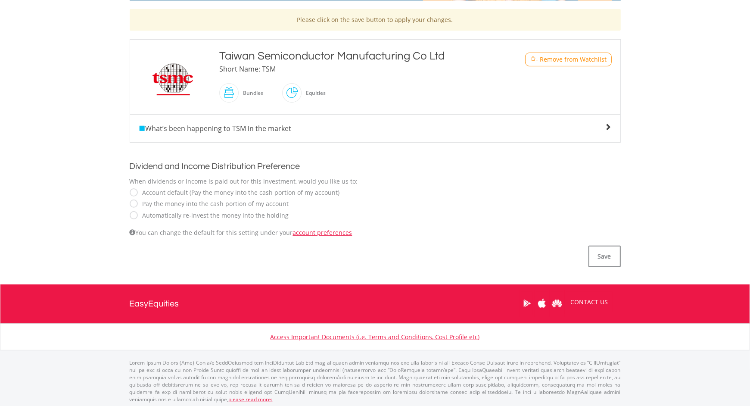
scroll to position [180, 0]
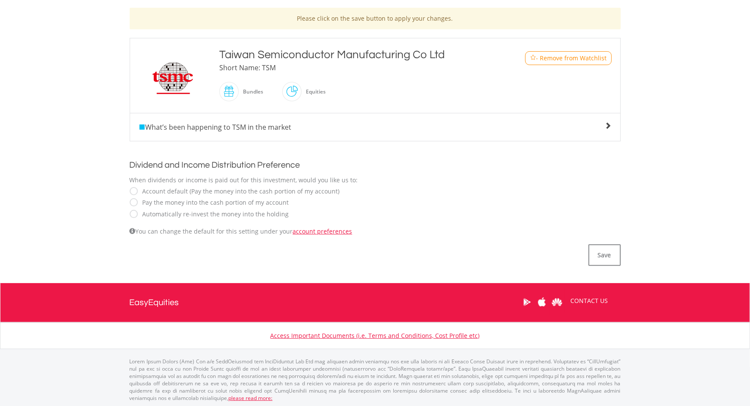
click at [138, 212] on label "Automatically re-invest the money into the holding" at bounding box center [213, 214] width 151 height 9
click at [610, 259] on button "Save" at bounding box center [604, 255] width 32 height 22
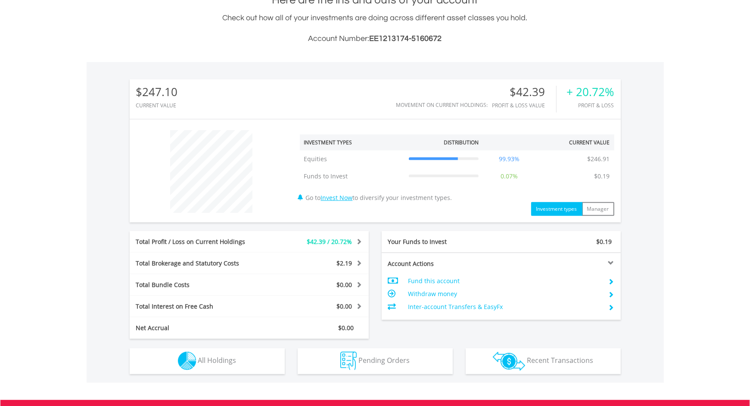
scroll to position [82, 164]
